Goal: Task Accomplishment & Management: Manage account settings

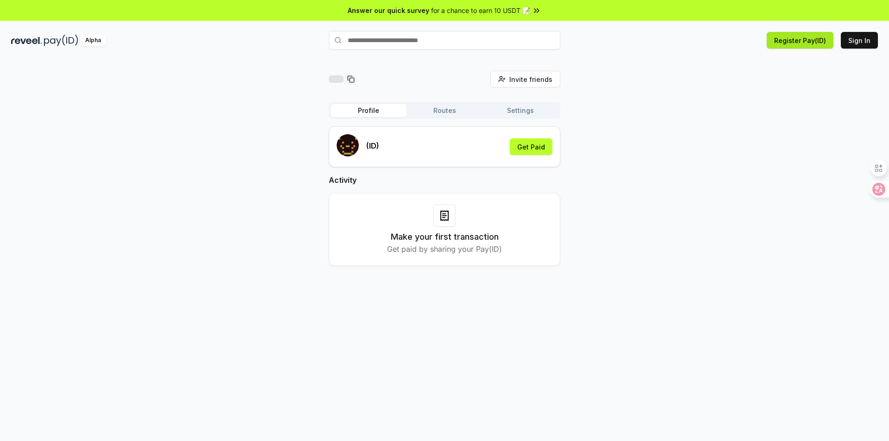
click at [788, 45] on button "Register Pay(ID)" at bounding box center [800, 40] width 67 height 17
click at [532, 150] on button "Get Paid" at bounding box center [531, 146] width 43 height 17
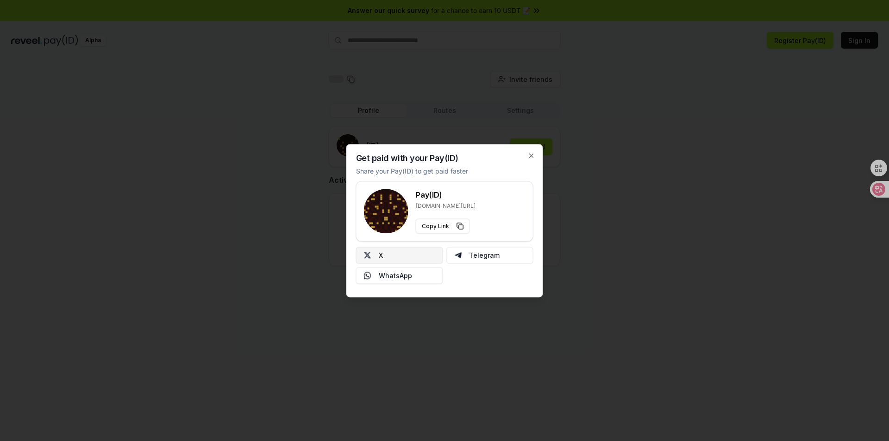
click at [406, 256] on button "X" at bounding box center [399, 255] width 87 height 17
click at [458, 224] on button "Copy Link" at bounding box center [443, 226] width 54 height 15
click at [532, 155] on icon "button" at bounding box center [532, 156] width 4 height 4
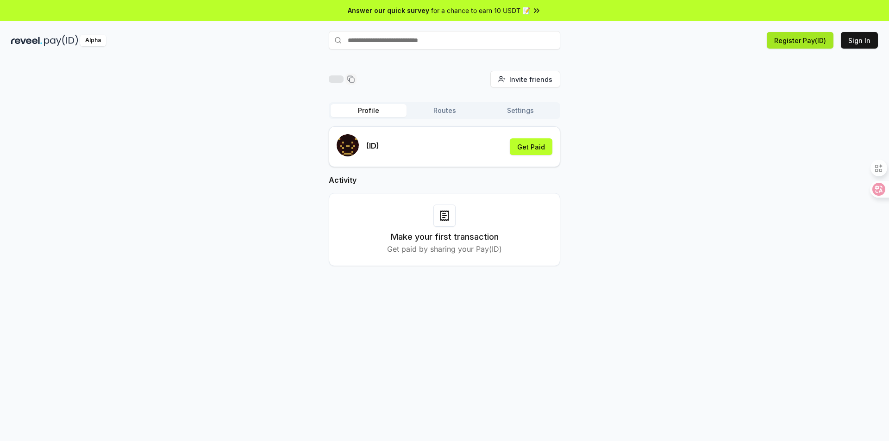
click at [795, 43] on button "Register Pay(ID)" at bounding box center [800, 40] width 67 height 17
click at [727, 161] on div "Invite friends Invite Profile Routes Settings (ID) Get Paid Activity Make your …" at bounding box center [444, 176] width 867 height 210
click at [654, 171] on div "Invite friends Invite Profile Routes Settings (ID) Get Paid Activity Make your …" at bounding box center [444, 176] width 867 height 210
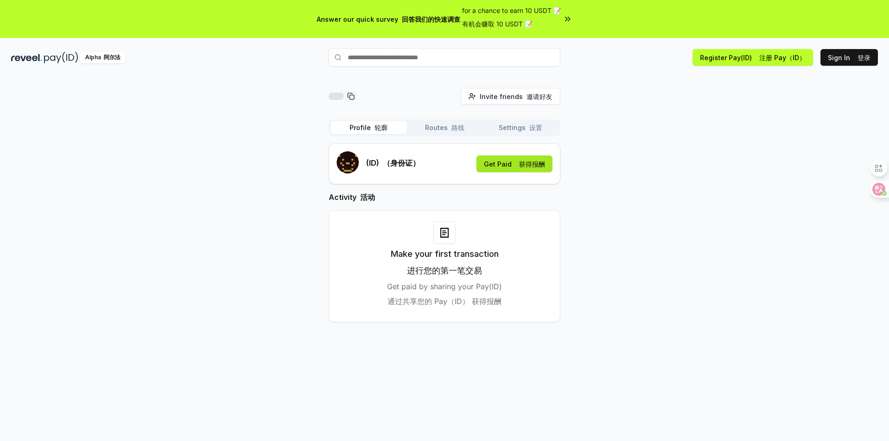
click at [516, 164] on font at bounding box center [517, 164] width 4 height 8
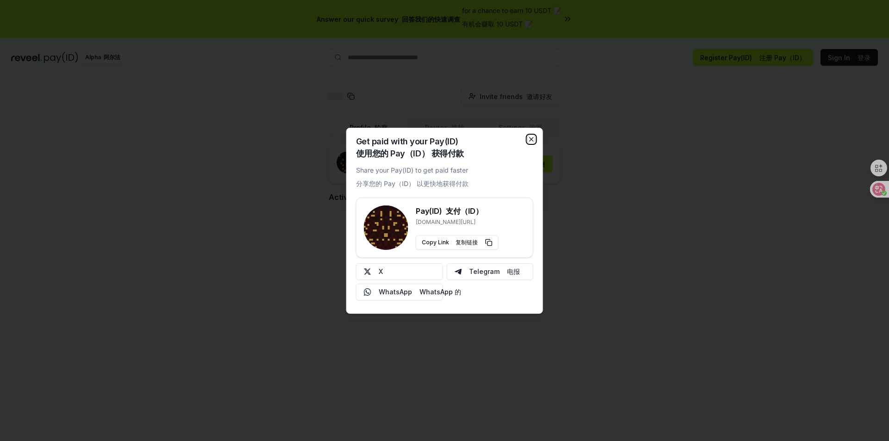
click at [530, 141] on icon "button" at bounding box center [532, 140] width 4 height 4
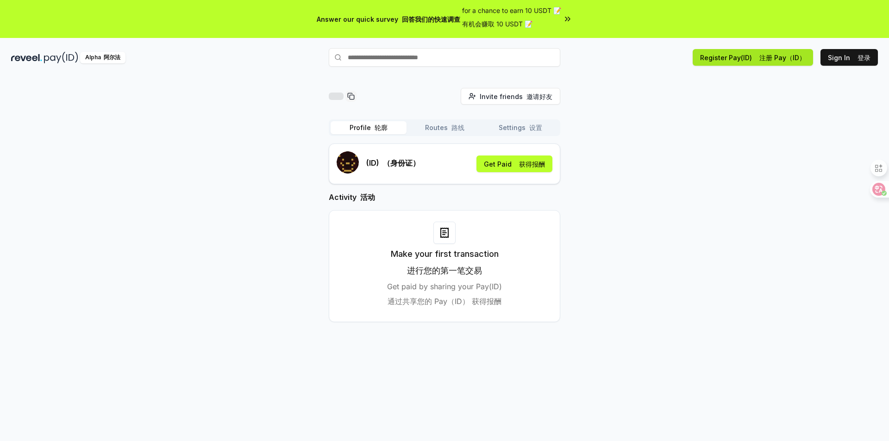
click at [787, 63] on button "Register Pay(ID) 注册 Pay（ID）" at bounding box center [753, 57] width 120 height 17
click at [461, 59] on input "text" at bounding box center [445, 57] width 232 height 19
type input "**********"
click at [534, 76] on span "Pay 支付" at bounding box center [540, 76] width 31 height 14
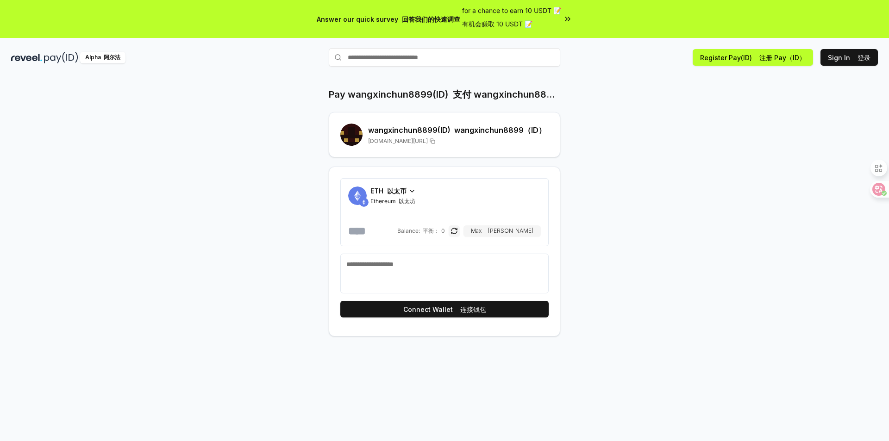
click at [412, 190] on icon at bounding box center [411, 191] width 7 height 7
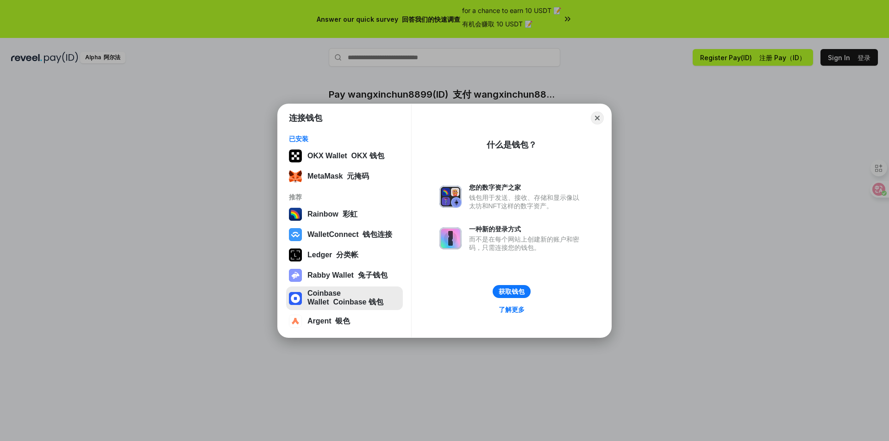
scroll to position [4, 0]
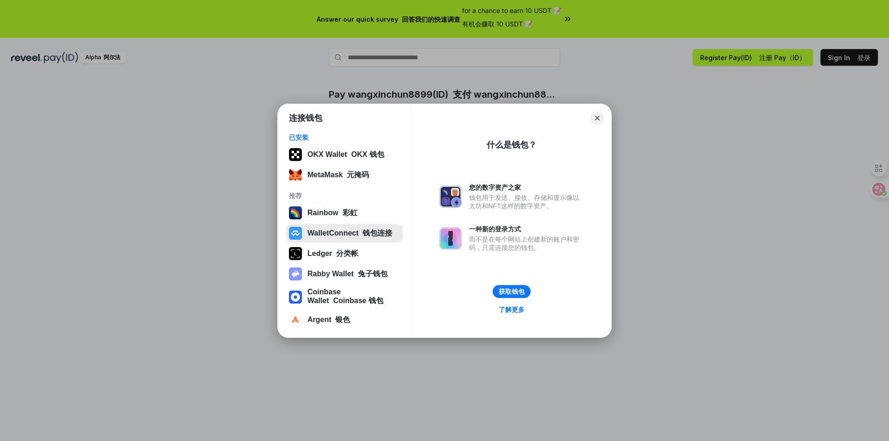
click at [323, 234] on button "WalletConnect 钱包连接" at bounding box center [344, 233] width 117 height 19
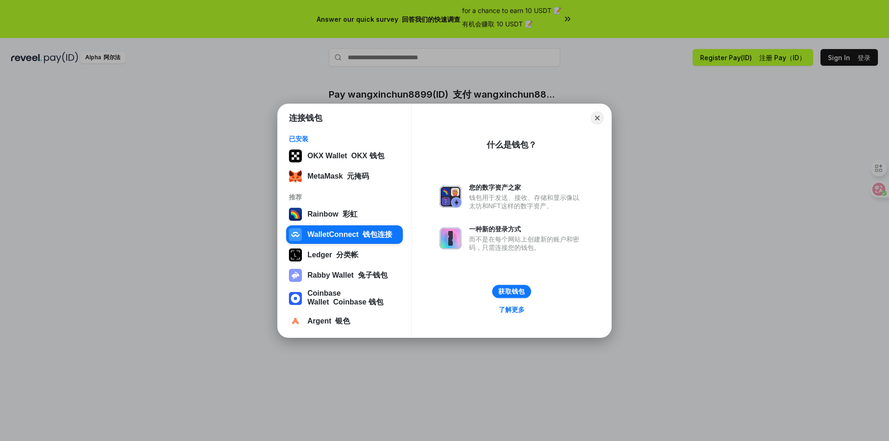
click at [523, 291] on button "获取钱包" at bounding box center [511, 291] width 39 height 13
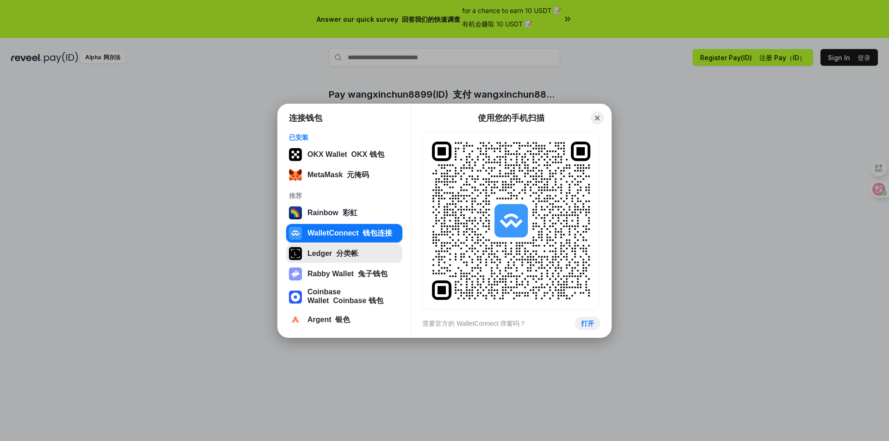
scroll to position [4, 0]
click at [598, 116] on button "Close" at bounding box center [597, 118] width 14 height 14
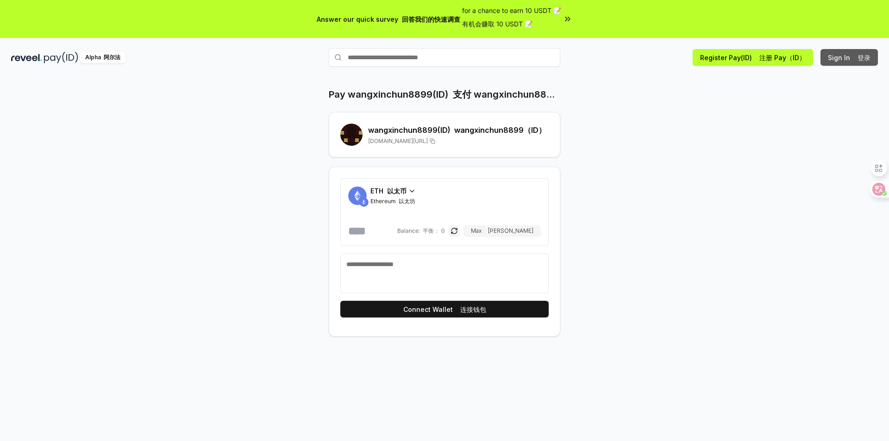
click at [864, 56] on font "登录" at bounding box center [864, 58] width 13 height 8
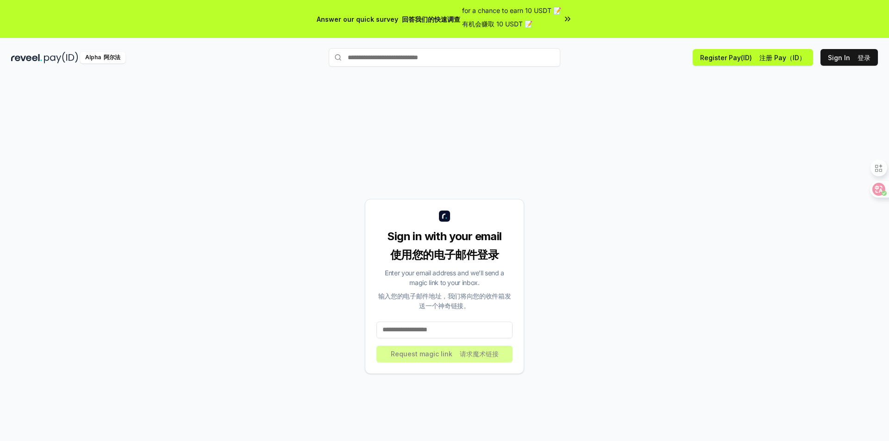
click at [457, 329] on input at bounding box center [444, 330] width 136 height 17
type input "**********"
click at [474, 359] on button "Request magic link 请求魔术链接" at bounding box center [444, 354] width 136 height 17
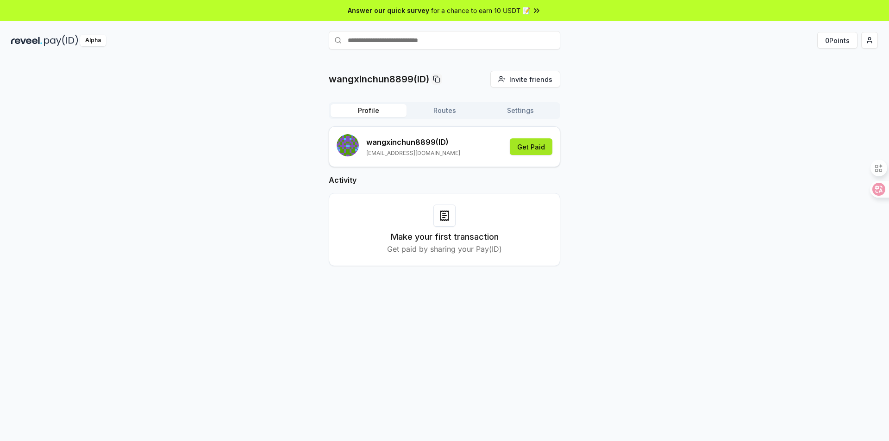
click at [537, 145] on button "Get Paid" at bounding box center [531, 146] width 43 height 17
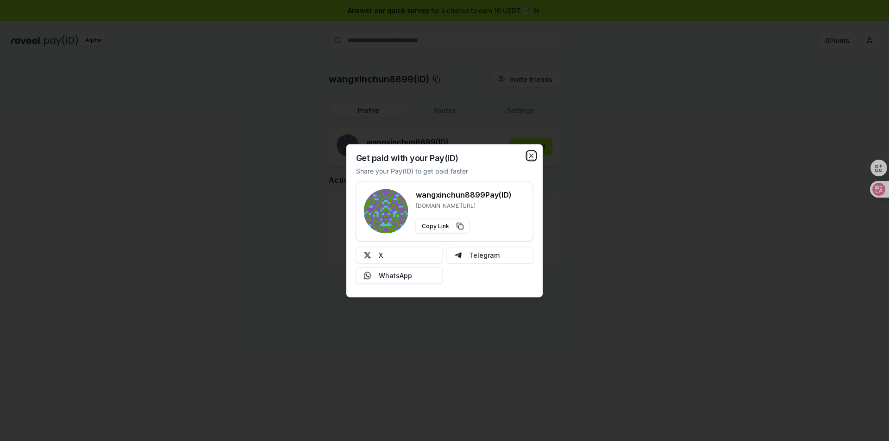
click at [532, 157] on icon "button" at bounding box center [531, 155] width 7 height 7
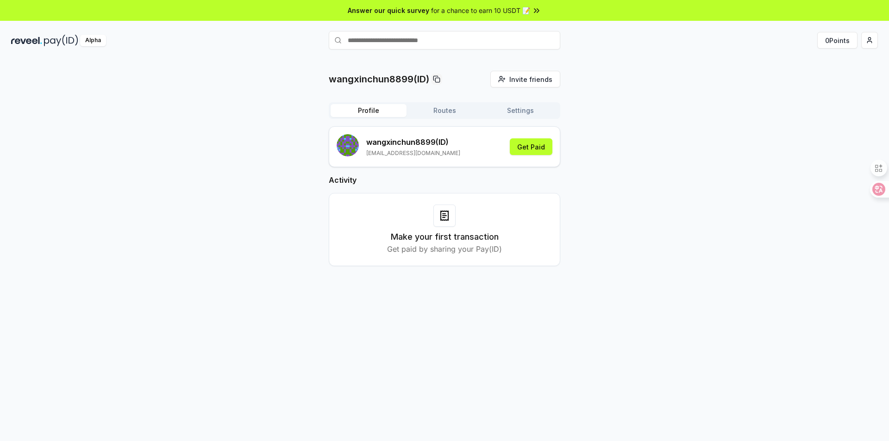
click at [445, 113] on button "Routes" at bounding box center [445, 110] width 76 height 13
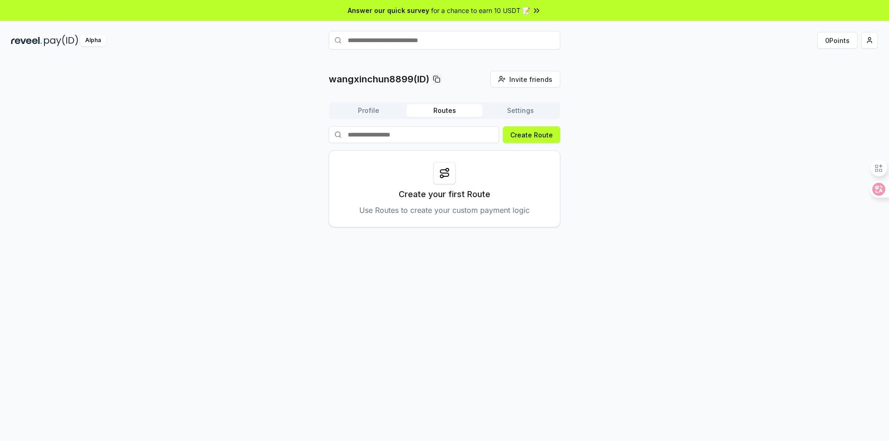
click at [524, 116] on button "Settings" at bounding box center [520, 110] width 76 height 13
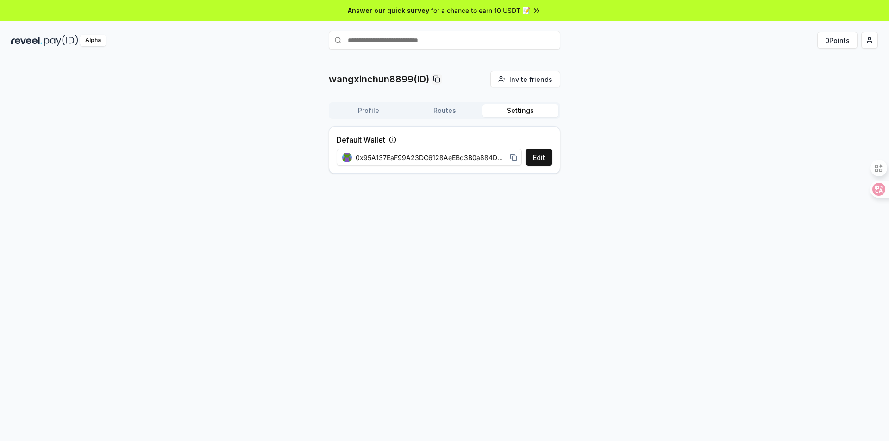
click at [365, 110] on button "Profile" at bounding box center [369, 110] width 76 height 13
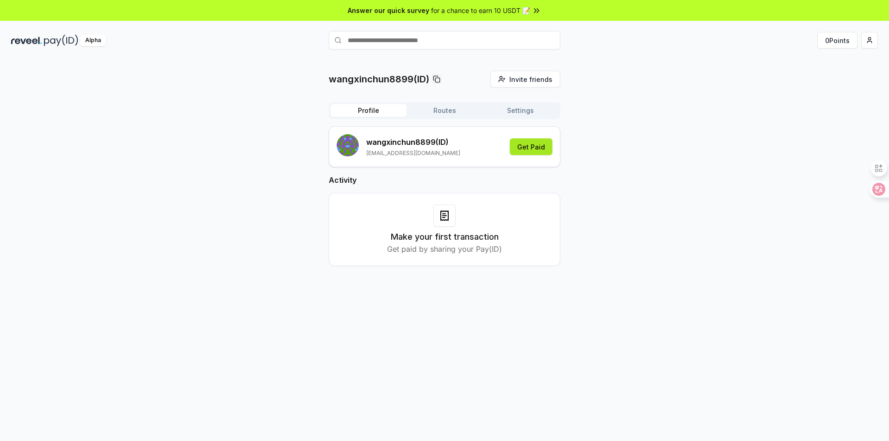
click at [534, 148] on button "Get Paid" at bounding box center [531, 146] width 43 height 17
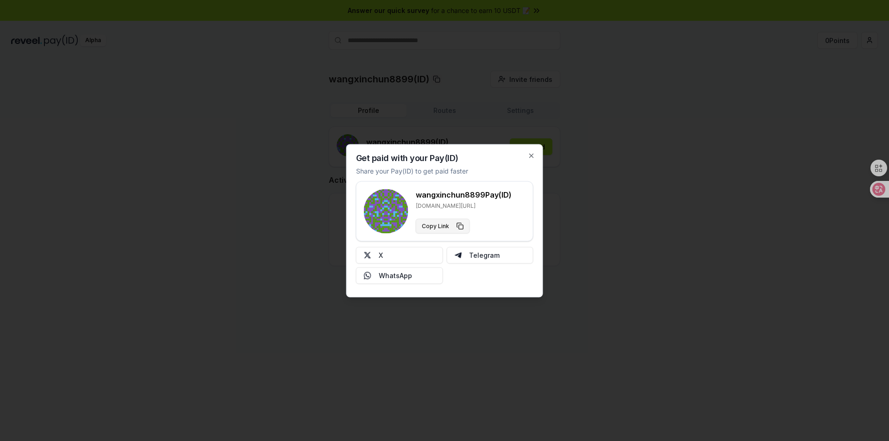
click at [462, 225] on button "Copy Link" at bounding box center [443, 226] width 54 height 15
click at [412, 258] on button "X" at bounding box center [399, 255] width 87 height 17
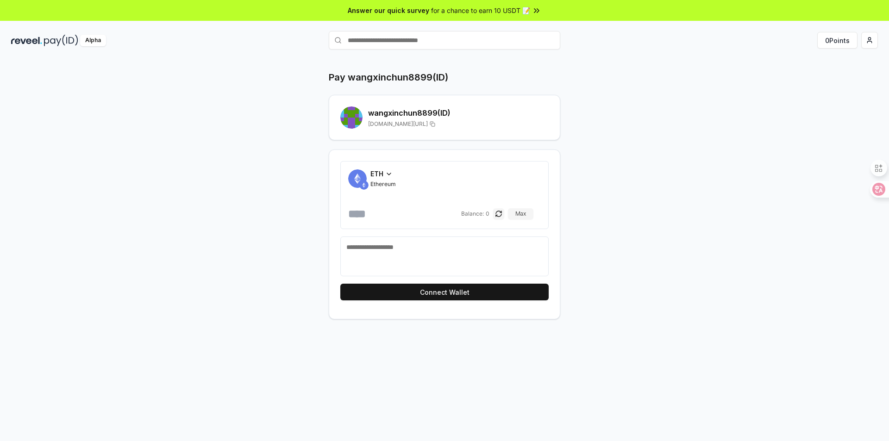
click at [391, 175] on icon at bounding box center [388, 173] width 7 height 7
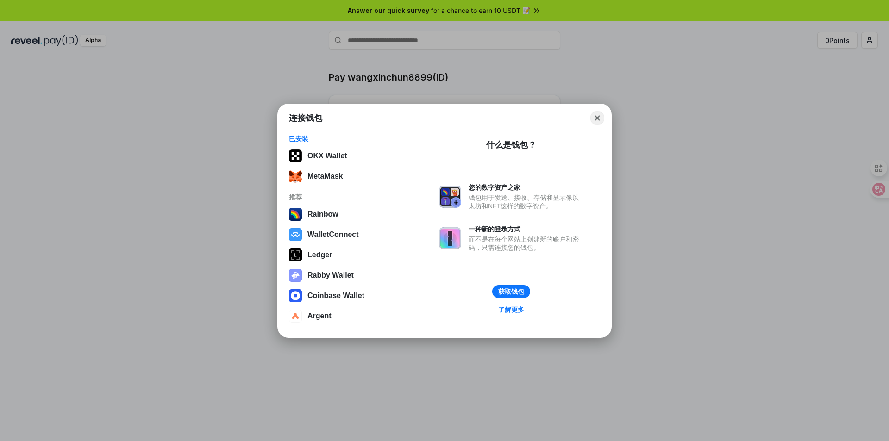
click at [593, 115] on button "Close" at bounding box center [597, 118] width 14 height 14
